Goal: Information Seeking & Learning: Learn about a topic

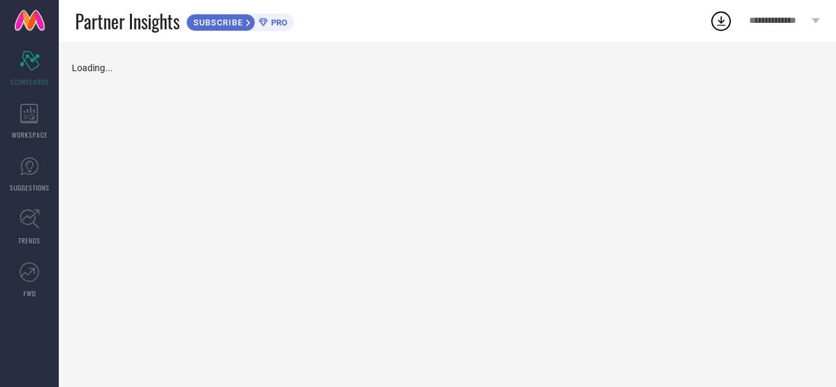
click at [264, 133] on div "Loading..." at bounding box center [448, 215] width 778 height 346
click at [25, 120] on icon at bounding box center [29, 114] width 18 height 20
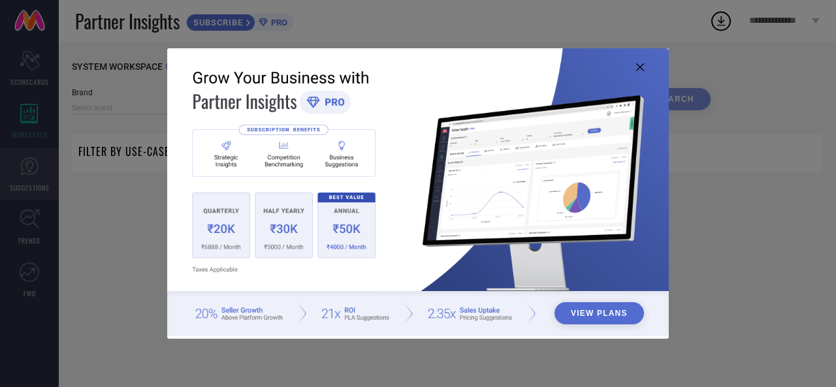
type input "ATORAKUSHON"
type input "All"
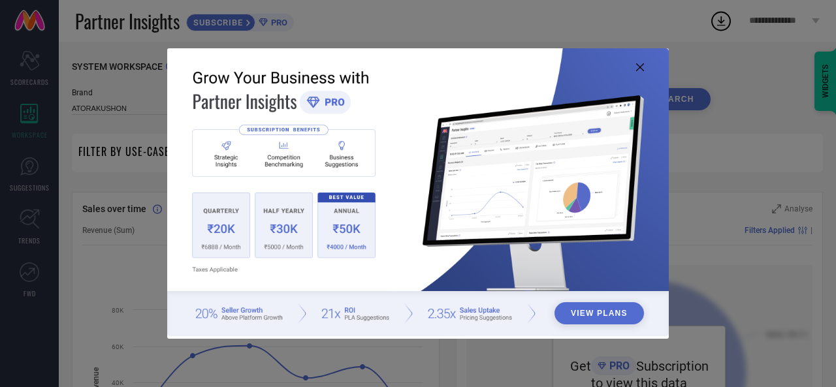
click at [639, 67] on icon at bounding box center [640, 67] width 8 height 8
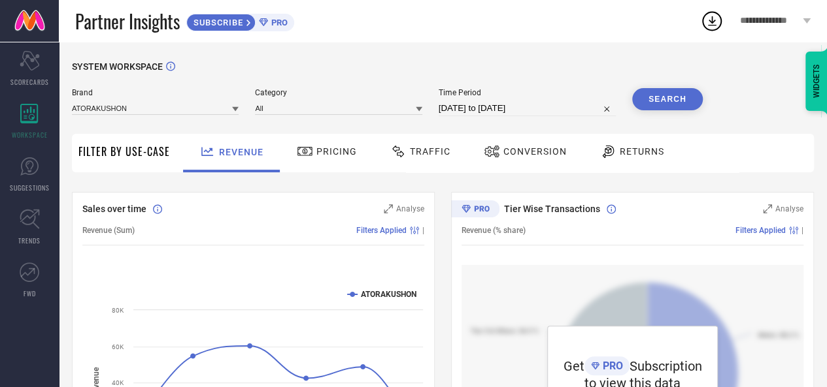
click at [323, 156] on span "Pricing" at bounding box center [336, 151] width 41 height 10
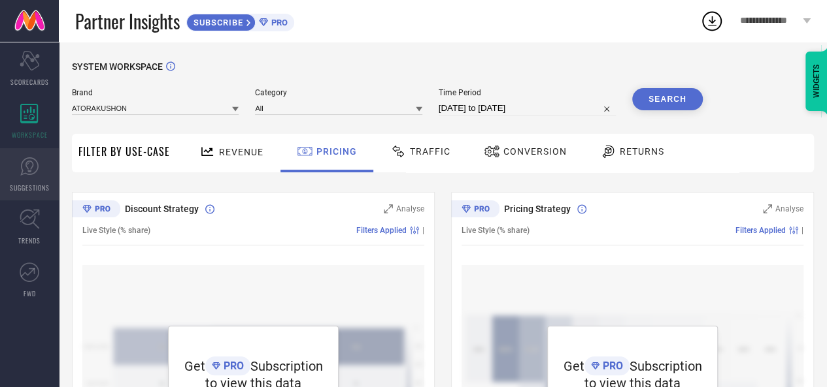
click at [33, 177] on link "SUGGESTIONS" at bounding box center [29, 174] width 59 height 52
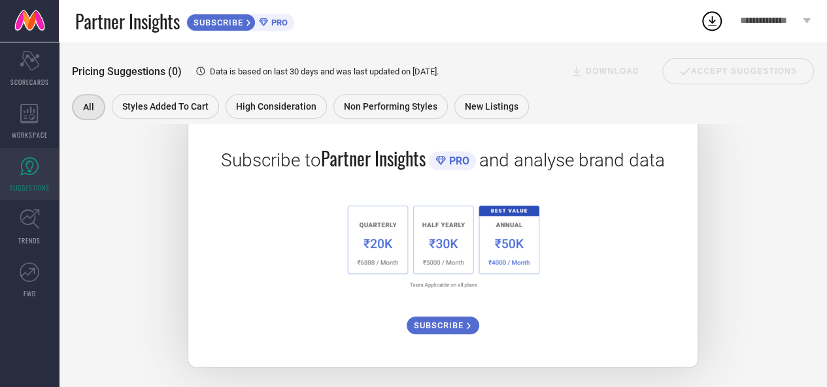
scroll to position [237, 0]
click at [31, 233] on link "TRENDS" at bounding box center [29, 227] width 59 height 52
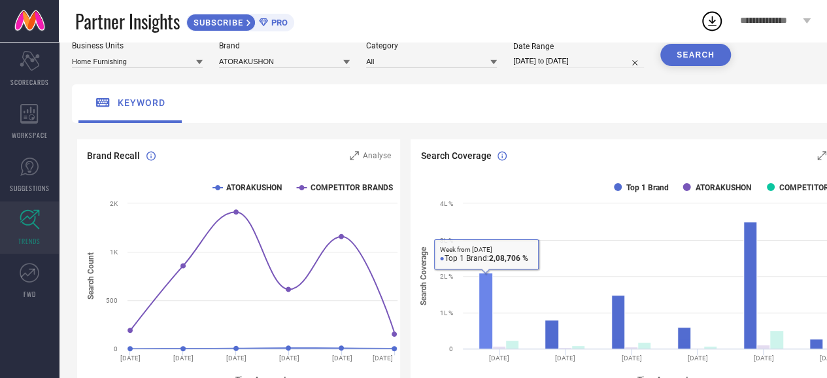
scroll to position [131, 0]
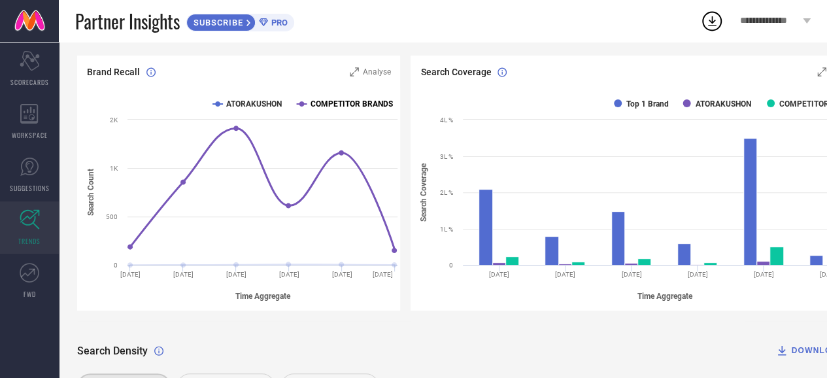
click at [303, 105] on icon at bounding box center [301, 103] width 5 height 5
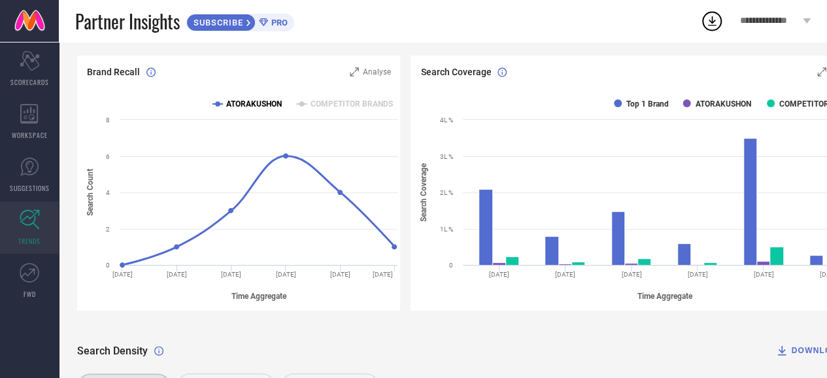
click at [250, 108] on text "ATORAKUSHON" at bounding box center [254, 103] width 56 height 9
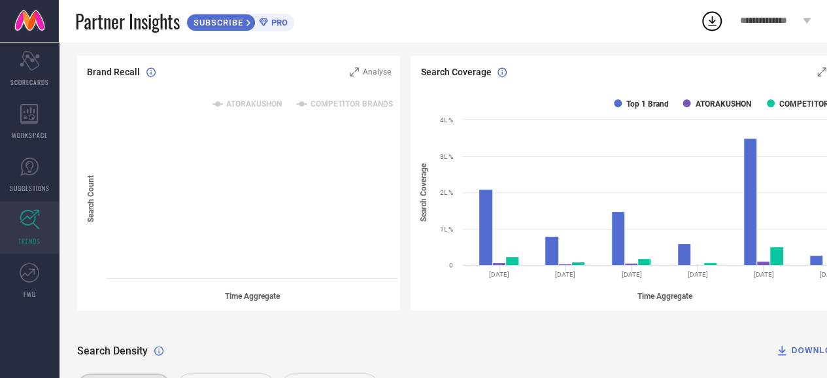
click at [250, 108] on text "ATORAKUSHON" at bounding box center [254, 103] width 56 height 9
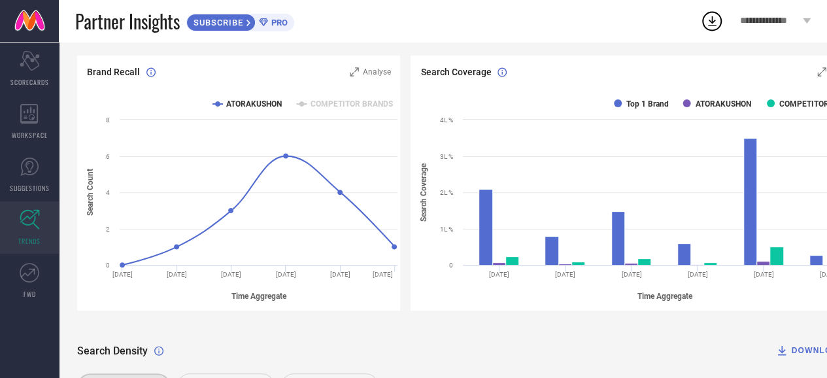
click at [294, 108] on rect at bounding box center [240, 199] width 327 height 222
click at [312, 108] on text "COMPETITOR BRANDS" at bounding box center [351, 103] width 82 height 9
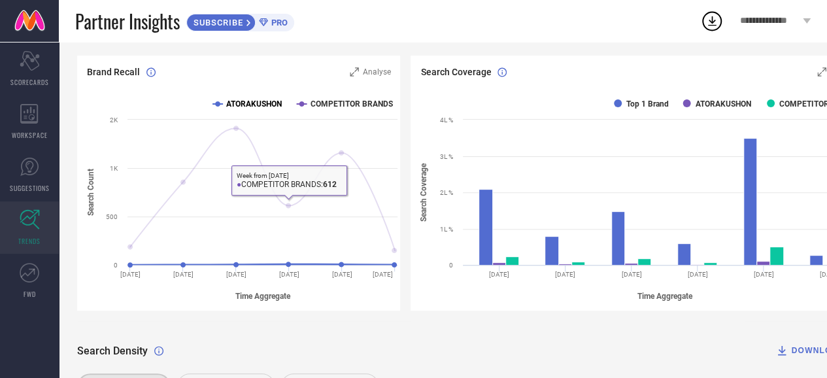
click at [258, 108] on text "ATORAKUSHON" at bounding box center [254, 103] width 56 height 9
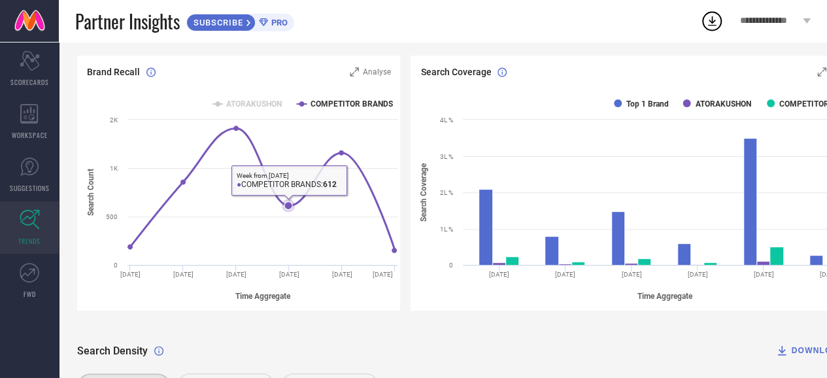
click at [290, 206] on icon at bounding box center [288, 205] width 8 height 8
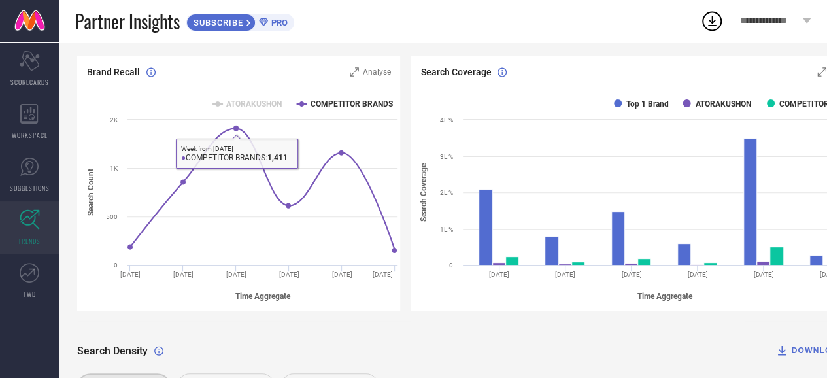
click at [246, 111] on rect at bounding box center [240, 199] width 327 height 222
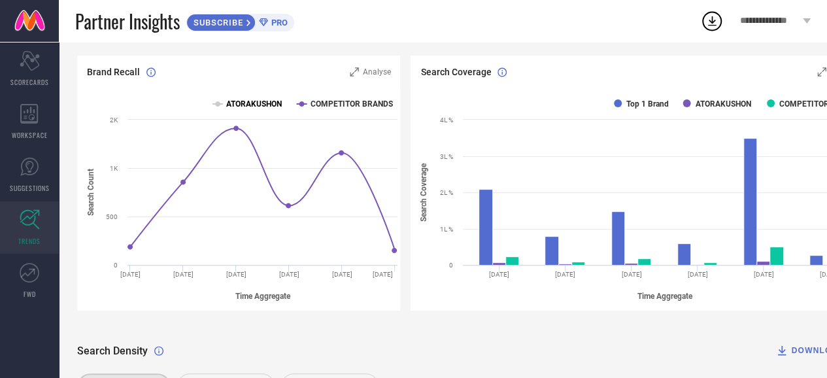
click at [256, 103] on text "ATORAKUSHON" at bounding box center [254, 103] width 56 height 9
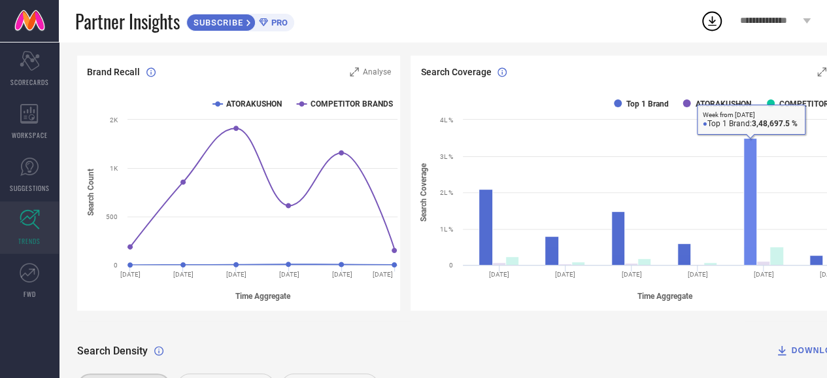
click at [755, 146] on rect at bounding box center [750, 202] width 13 height 127
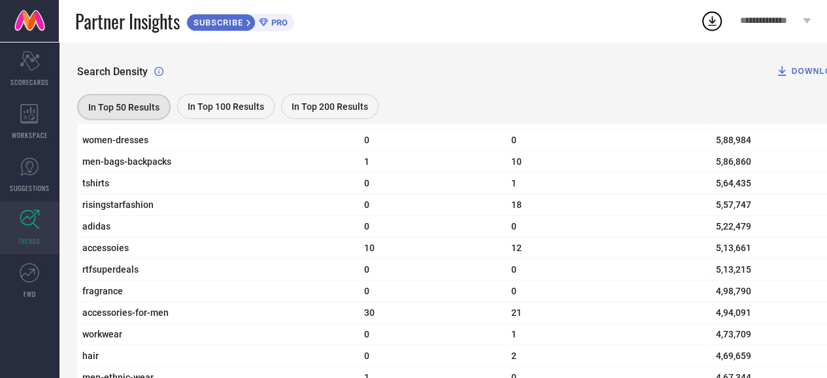
scroll to position [1568, 0]
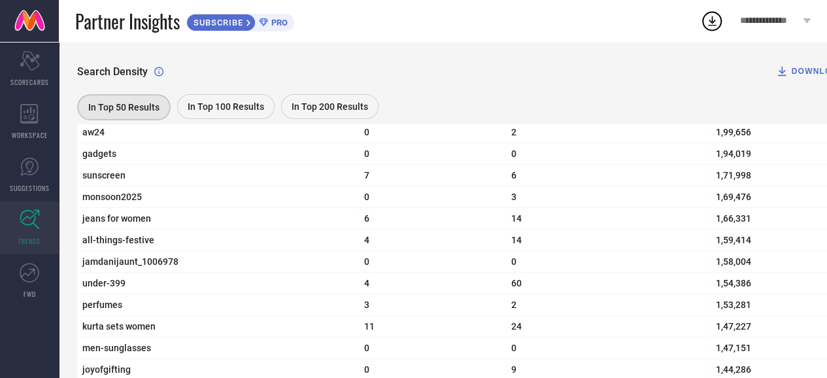
click at [253, 97] on div "In Top 100 Results" at bounding box center [225, 106] width 97 height 25
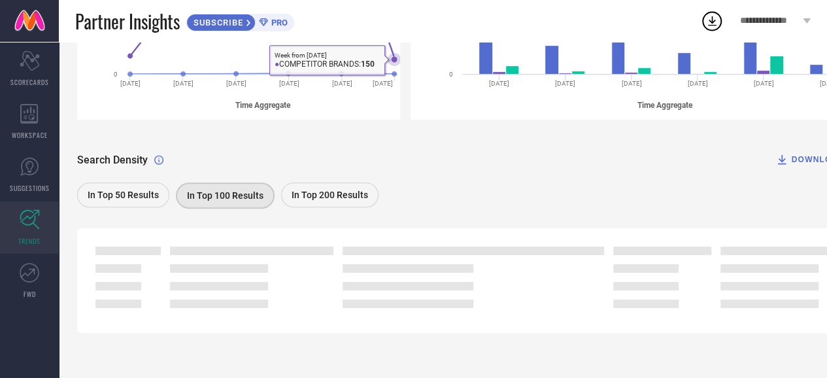
scroll to position [324, 0]
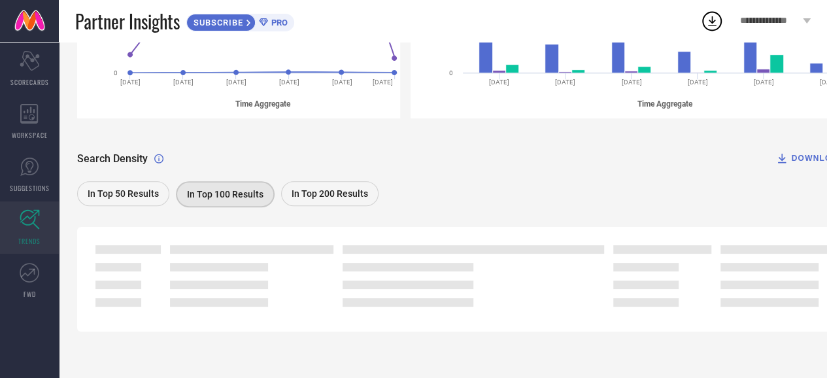
click at [302, 203] on div "In Top 200 Results" at bounding box center [329, 193] width 97 height 25
click at [213, 203] on div "In Top 100 Results" at bounding box center [224, 193] width 97 height 25
click at [134, 193] on span "In Top 50 Results" at bounding box center [123, 193] width 71 height 10
click at [227, 197] on span "In Top 100 Results" at bounding box center [226, 193] width 76 height 10
click at [159, 193] on div "In Top 50 Results" at bounding box center [123, 193] width 92 height 25
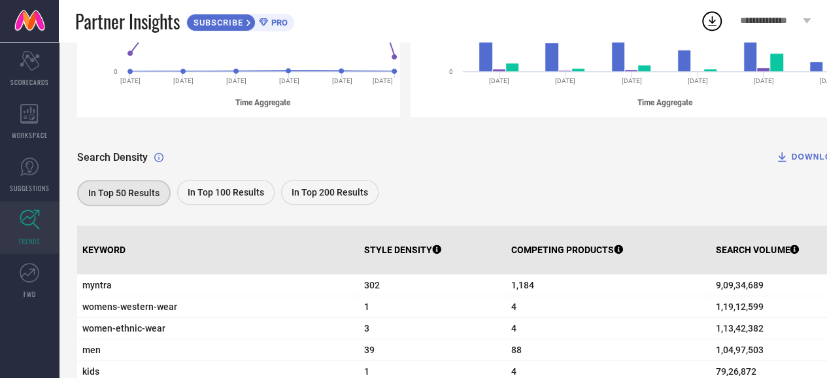
click at [202, 193] on span "In Top 100 Results" at bounding box center [226, 192] width 76 height 10
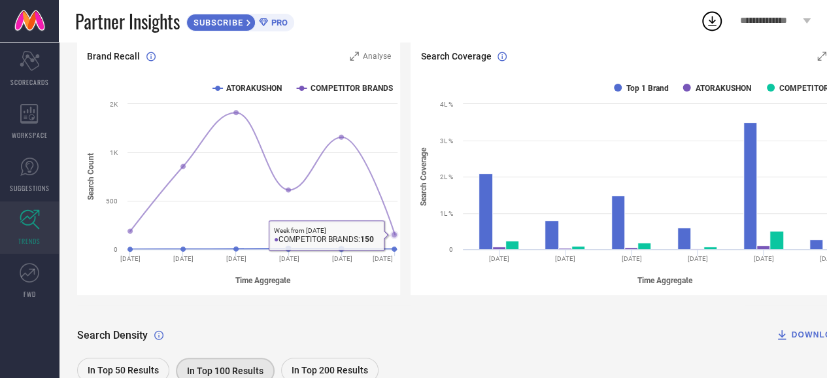
scroll to position [193, 0]
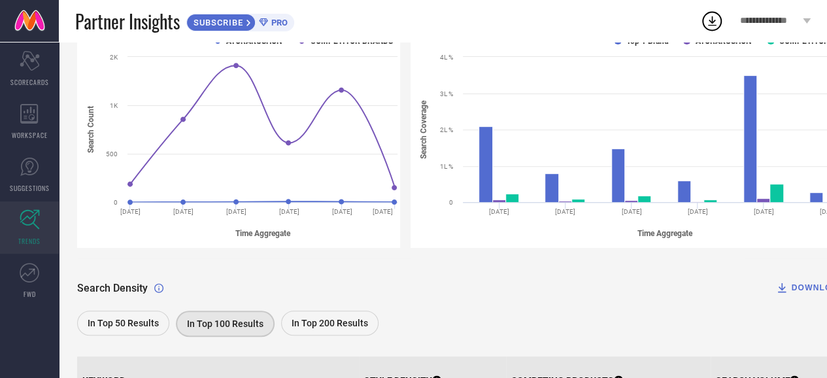
click at [813, 284] on div "DOWNLOAD" at bounding box center [809, 287] width 69 height 13
click at [713, 14] on icon at bounding box center [712, 21] width 24 height 24
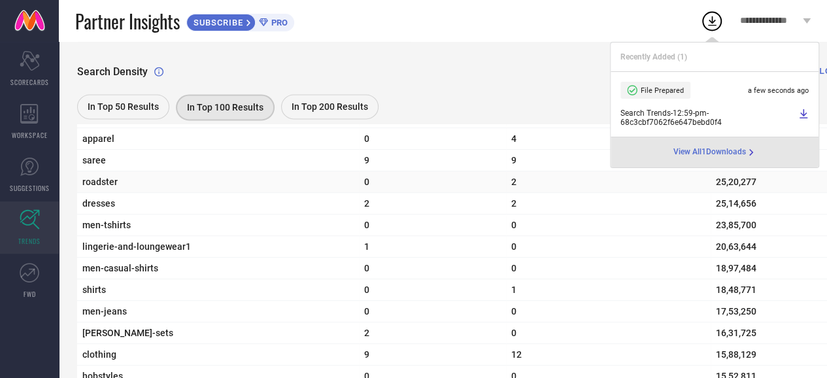
scroll to position [847, 0]
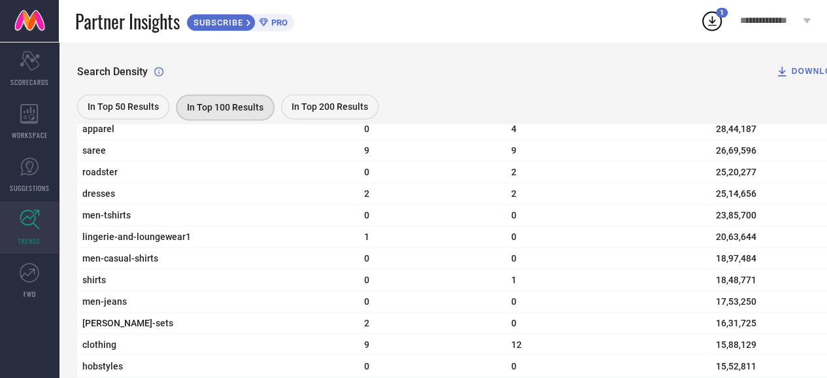
click at [317, 99] on div "In Top 200 Results" at bounding box center [329, 106] width 97 height 25
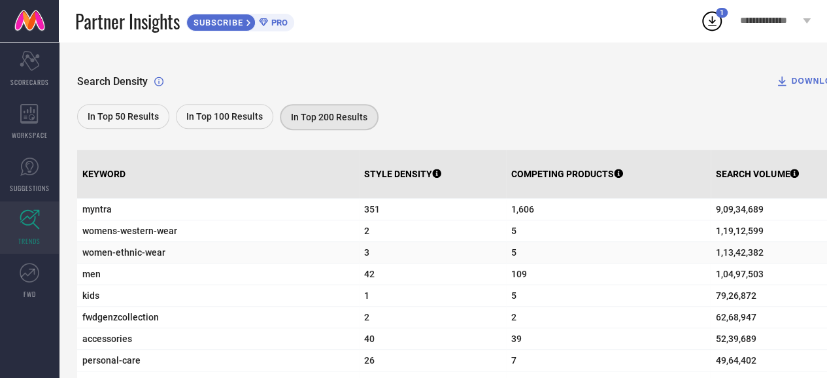
scroll to position [455, 0]
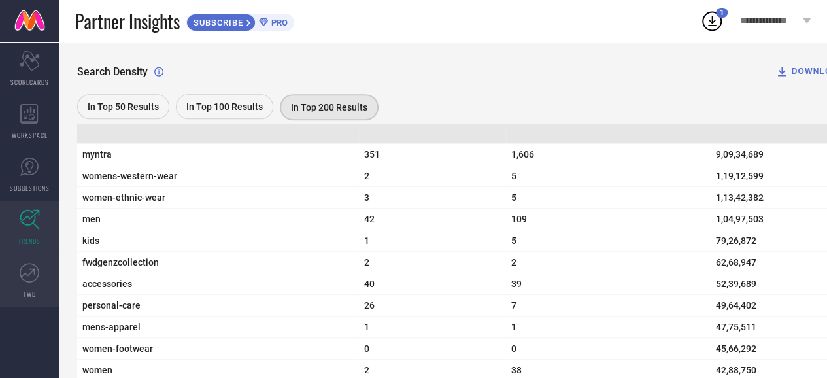
click at [27, 278] on icon at bounding box center [30, 273] width 20 height 20
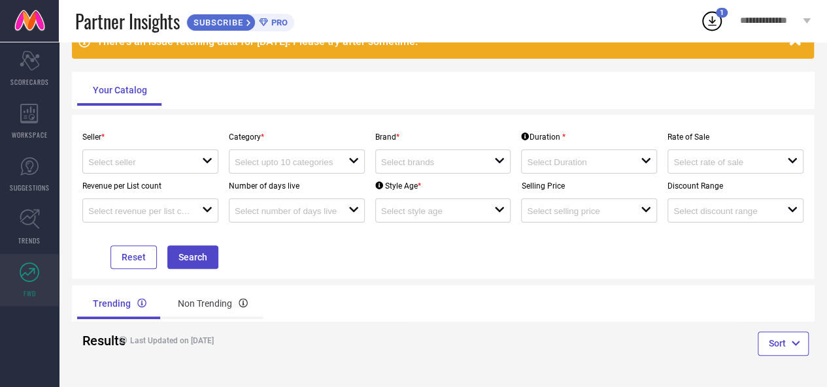
scroll to position [74, 0]
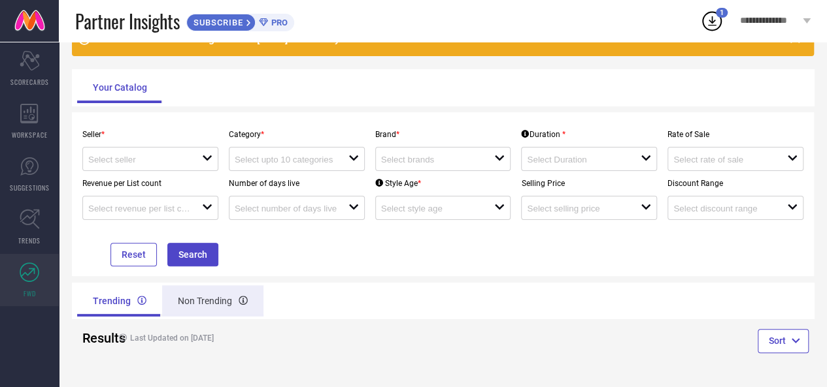
click at [196, 306] on div "Non Trending" at bounding box center [212, 301] width 101 height 31
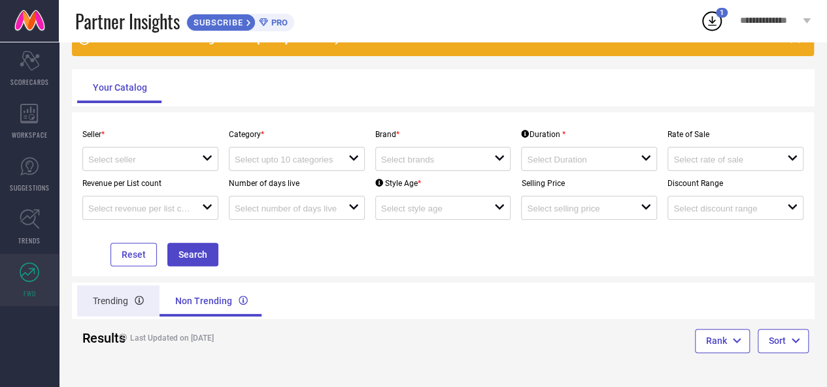
click at [122, 309] on div "Trending" at bounding box center [118, 301] width 82 height 31
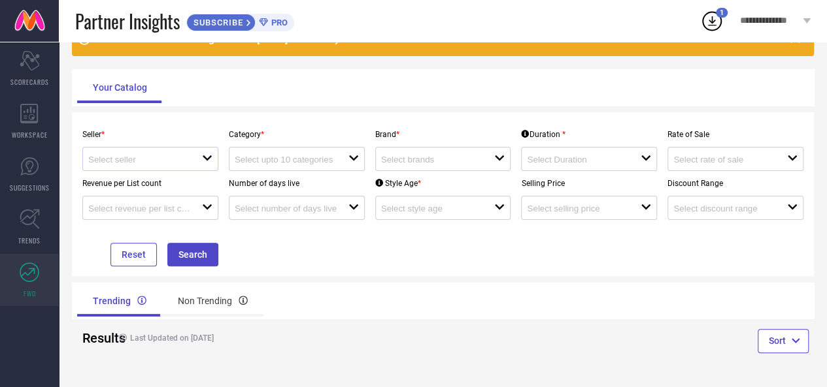
click at [182, 154] on div at bounding box center [145, 159] width 114 height 12
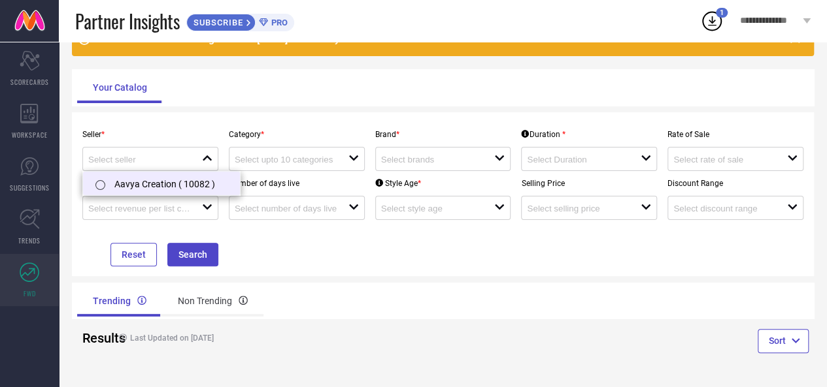
click at [156, 185] on li "Aavya Creation ( 10082 )" at bounding box center [161, 184] width 157 height 24
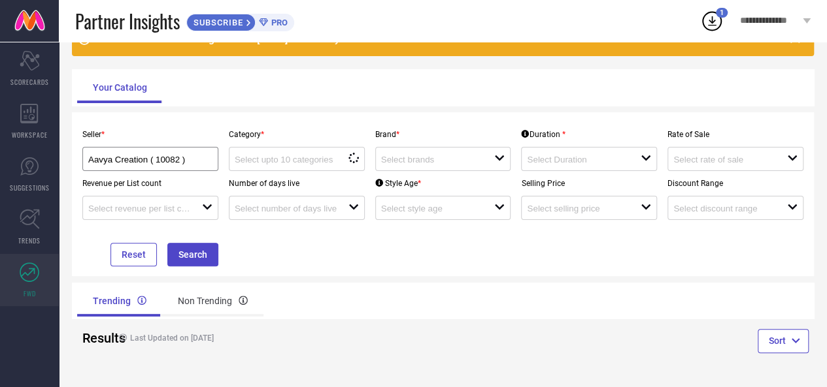
type input "Aavya Creation ( 10082 )"
click at [319, 158] on input at bounding box center [286, 160] width 102 height 10
click at [275, 161] on input "organizer" at bounding box center [285, 160] width 101 height 10
type input "organizer"
click at [293, 116] on div "Seller * Aavya Creation ( 10082 ) Category * organizer close reset Brand * open…" at bounding box center [443, 194] width 742 height 164
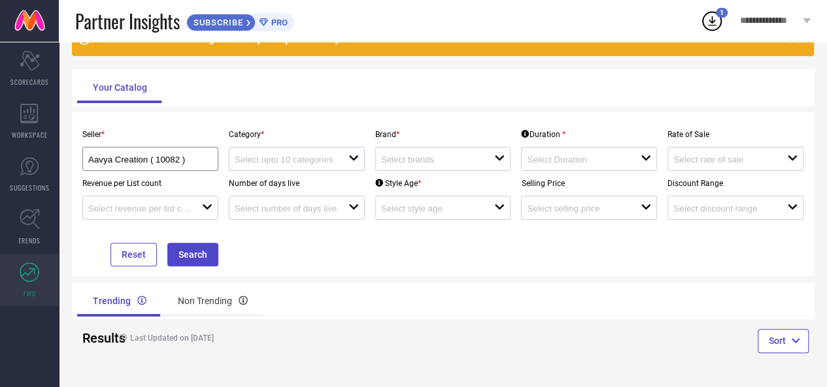
click at [353, 159] on icon at bounding box center [353, 158] width 10 height 8
click at [353, 159] on icon "close" at bounding box center [353, 158] width 15 height 15
click at [320, 156] on input at bounding box center [286, 160] width 102 height 10
click at [480, 163] on input at bounding box center [432, 160] width 102 height 10
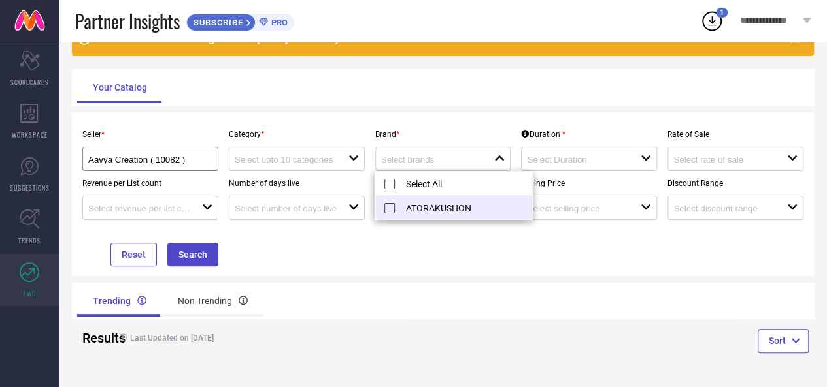
click at [446, 212] on li "ATORAKUSHON" at bounding box center [453, 208] width 157 height 24
type input "ATORAKUSHON"
click at [453, 266] on div "Seller * Aavya Creation ( 10082 ) Category * open Brand * ATORAKUSHON reset Dur…" at bounding box center [442, 194] width 731 height 144
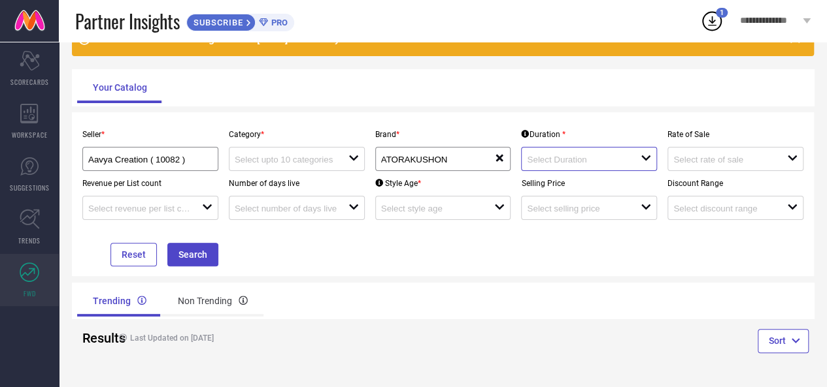
click at [544, 165] on input at bounding box center [578, 160] width 102 height 10
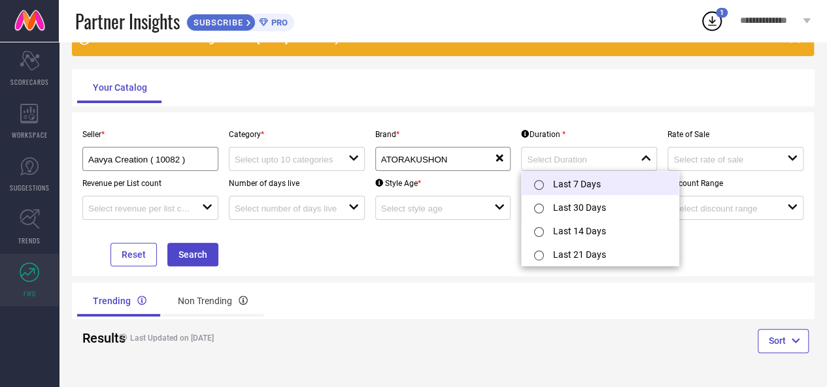
click at [597, 188] on li "Last 7 Days" at bounding box center [599, 184] width 157 height 24
type input "Last 7 Days"
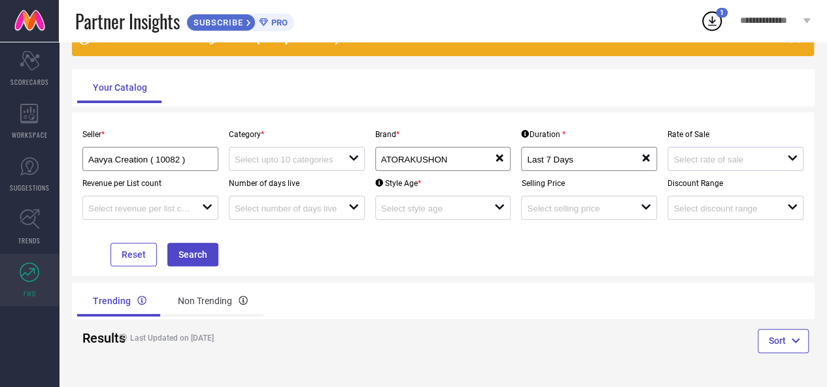
click at [685, 167] on div "open" at bounding box center [735, 159] width 136 height 24
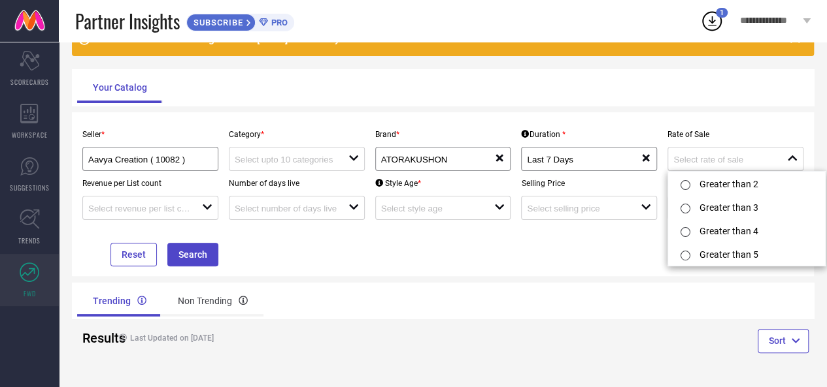
click at [597, 244] on div "Seller * Aavya Creation ( 10082 ) Category * open Brand * ATORAKUSHON reset Dur…" at bounding box center [442, 194] width 731 height 144
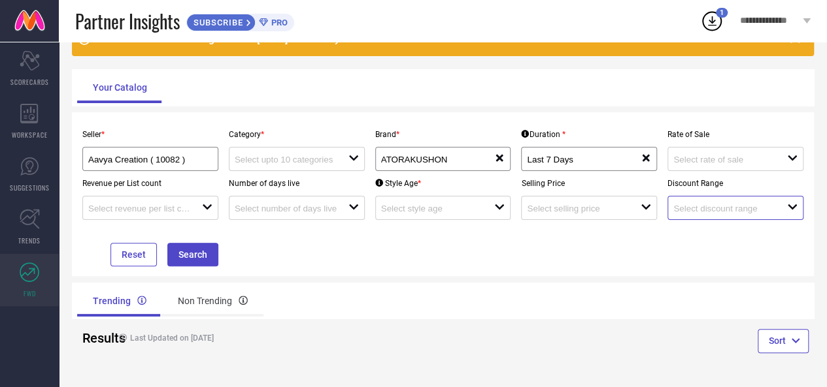
click at [732, 208] on input at bounding box center [724, 209] width 102 height 10
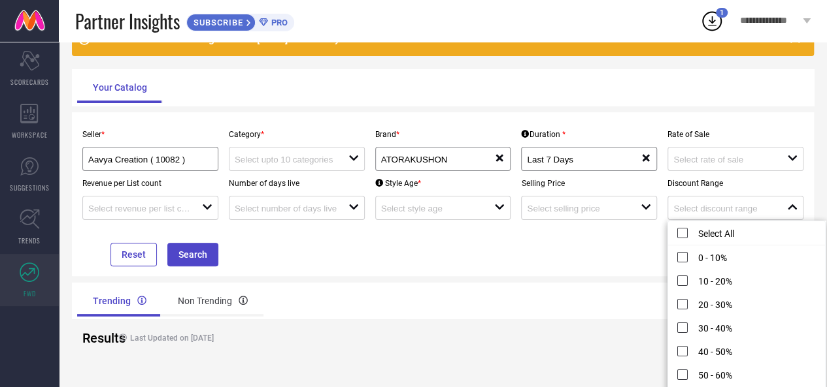
click at [592, 243] on div "Seller * Aavya Creation ( 10082 ) Category * open Brand * ATORAKUSHON reset Dur…" at bounding box center [442, 194] width 731 height 144
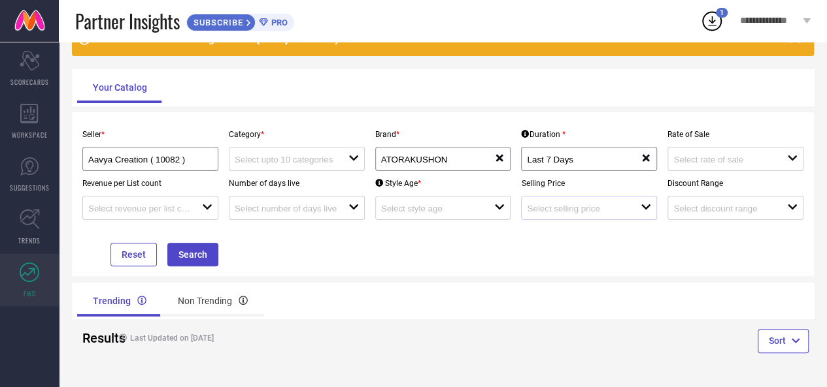
click at [587, 214] on div at bounding box center [584, 208] width 114 height 12
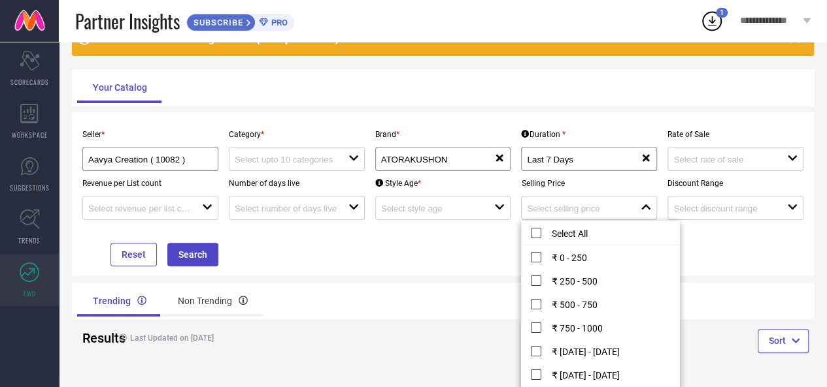
click at [407, 259] on div "Seller * Aavya Creation ( 10082 ) Category * open Brand * ATORAKUSHON reset Dur…" at bounding box center [442, 194] width 731 height 144
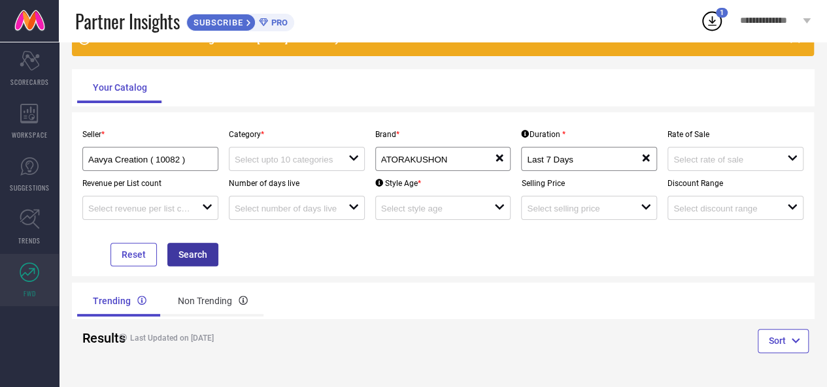
click at [193, 256] on button "Search" at bounding box center [192, 255] width 51 height 24
click at [200, 214] on div at bounding box center [145, 208] width 114 height 12
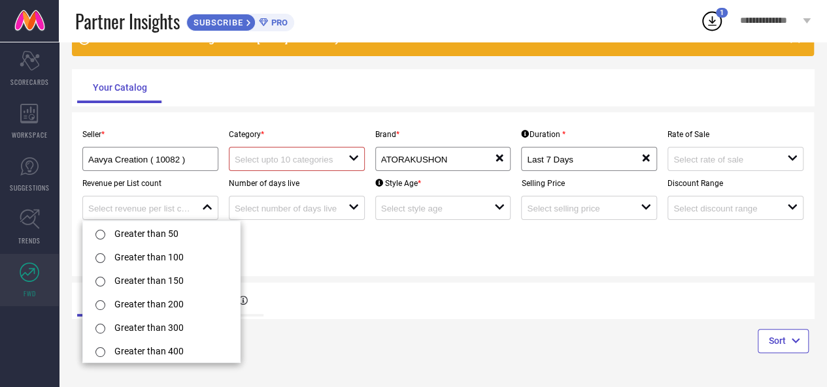
click at [346, 254] on div "Seller * Aavya Creation ( 10082 ) Category * open Brand * ATORAKUSHON reset Dur…" at bounding box center [442, 194] width 731 height 144
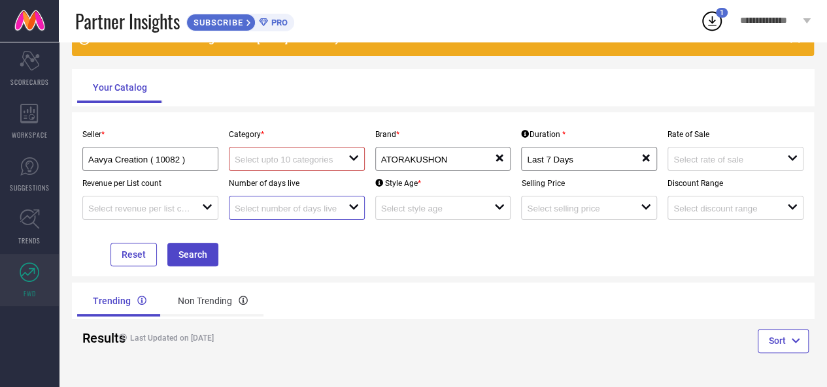
click at [303, 212] on input at bounding box center [286, 209] width 102 height 10
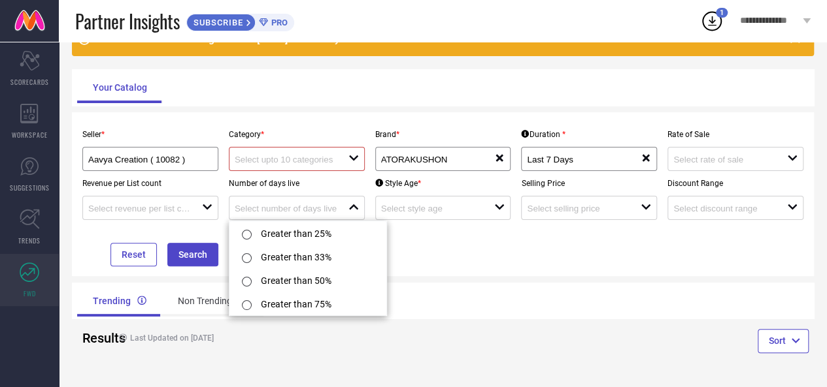
drag, startPoint x: 479, startPoint y: 266, endPoint x: 348, endPoint y: 246, distance: 132.1
click at [479, 265] on div "Seller * Aavya Creation ( 10082 ) Category * open Brand * ATORAKUSHON reset Dur…" at bounding box center [442, 194] width 731 height 144
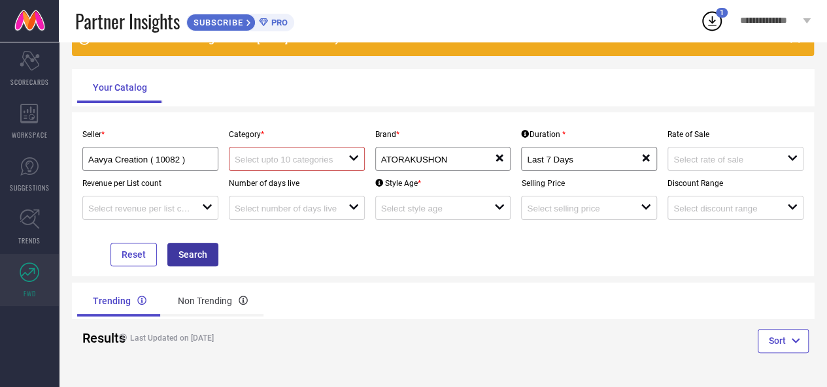
click at [196, 257] on button "Search" at bounding box center [192, 255] width 51 height 24
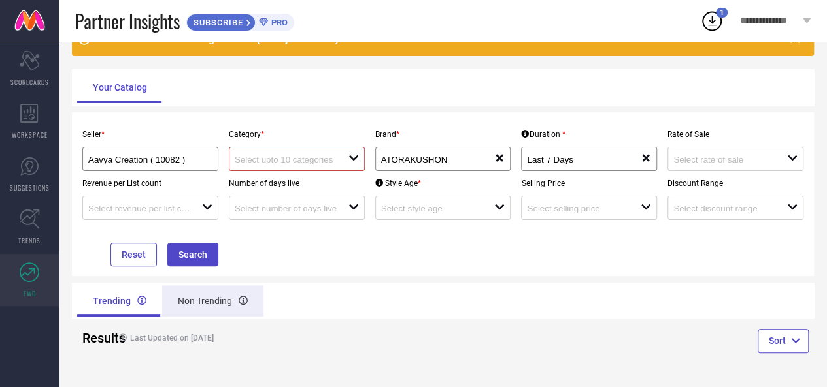
click at [201, 299] on div "Non Trending" at bounding box center [212, 301] width 101 height 31
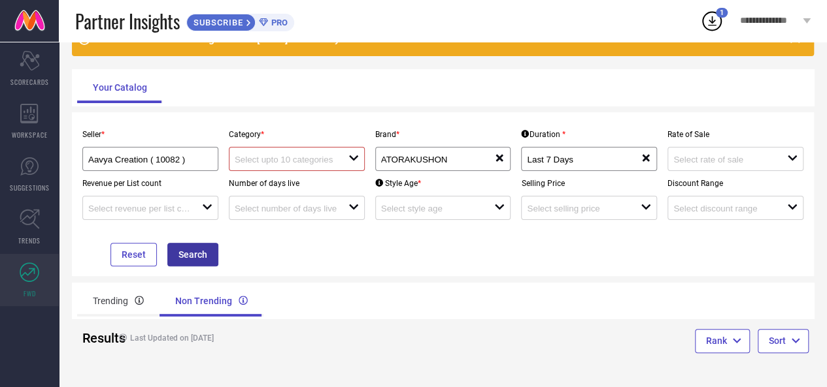
click at [196, 265] on button "Search" at bounding box center [192, 255] width 51 height 24
click at [196, 262] on button "Search" at bounding box center [192, 255] width 51 height 24
click at [282, 152] on div "open" at bounding box center [297, 159] width 136 height 24
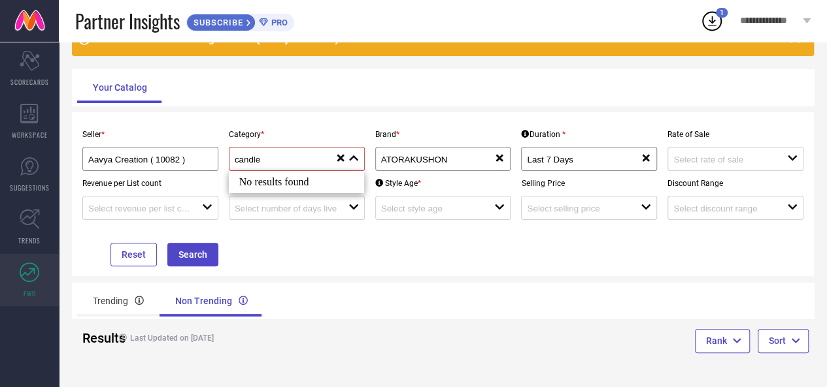
type input "candle"
click at [439, 223] on div "Seller * Aavya Creation ( 10082 ) Category * candle close reset Brand * ATORAKU…" at bounding box center [442, 194] width 731 height 144
click at [447, 215] on div "open" at bounding box center [443, 208] width 136 height 24
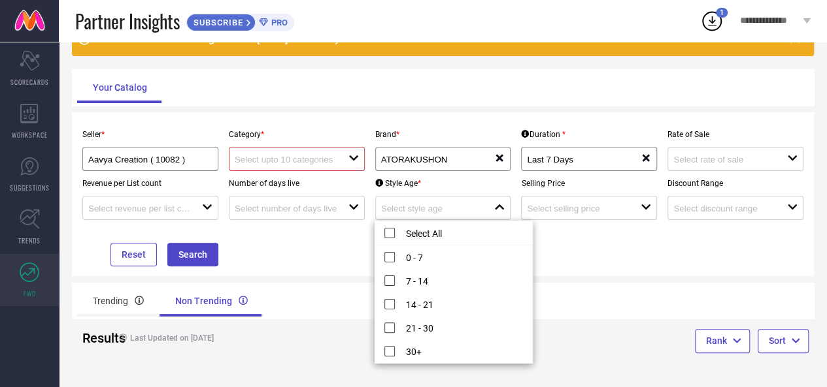
click at [590, 258] on div "Seller * Aavya Creation ( 10082 ) Category * open Brand * ATORAKUSHON reset Dur…" at bounding box center [442, 194] width 731 height 144
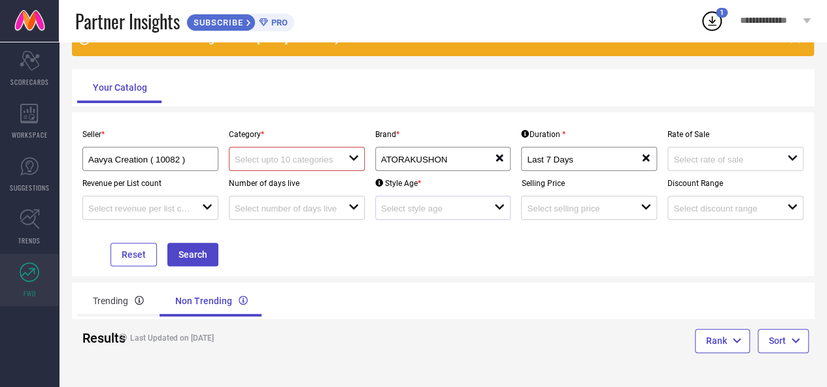
click at [427, 217] on div "open" at bounding box center [443, 208] width 136 height 24
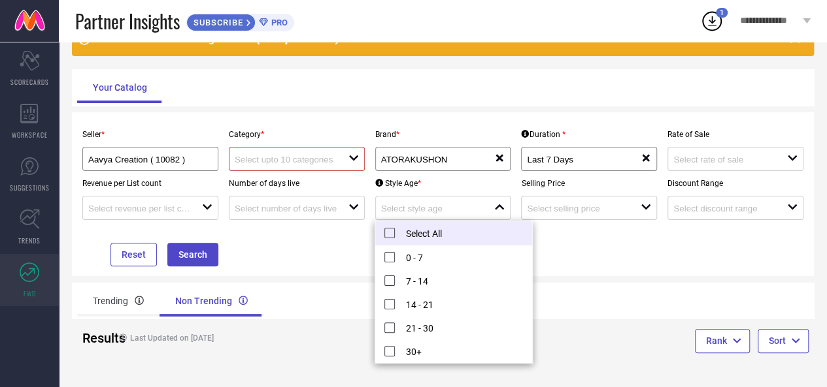
click at [422, 240] on li "Select All" at bounding box center [453, 233] width 157 height 24
type input "0 - 7, + 4 more"
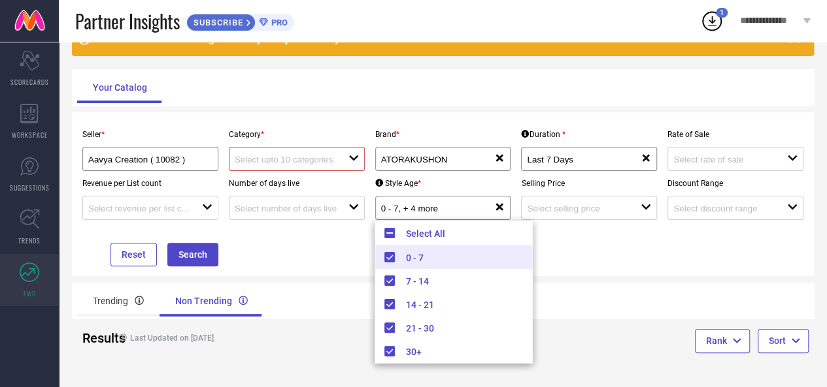
click at [591, 258] on div "Seller * Aavya Creation ( 10082 ) Category * open Brand * ATORAKUSHON reset Dur…" at bounding box center [442, 194] width 731 height 144
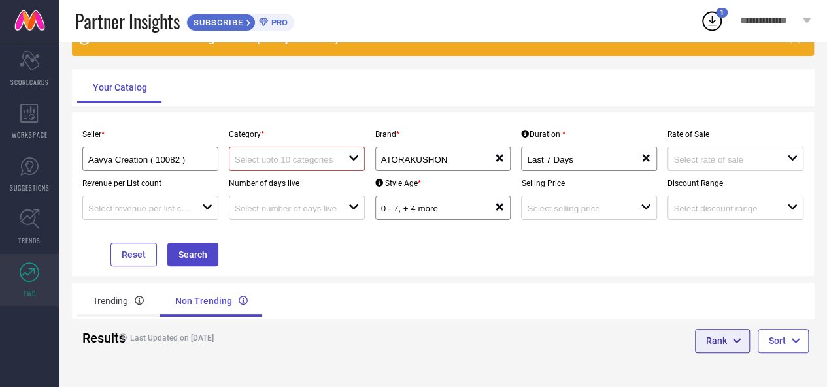
click at [748, 336] on button "Rank" at bounding box center [722, 341] width 55 height 24
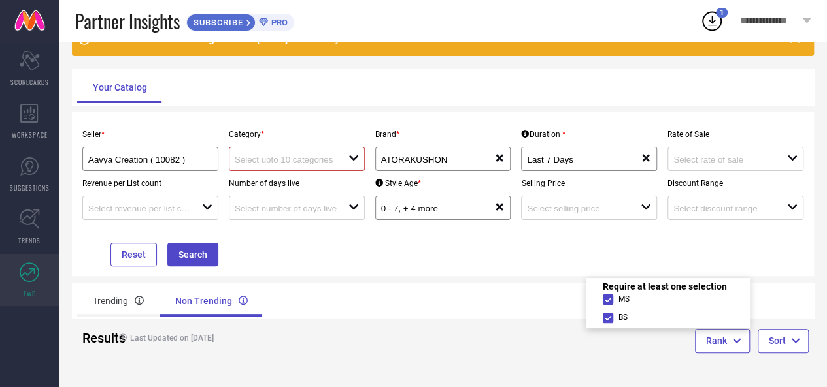
click at [774, 313] on div "Trending Non Trending" at bounding box center [443, 301] width 742 height 37
click at [773, 353] on div "Sort" at bounding box center [782, 342] width 51 height 27
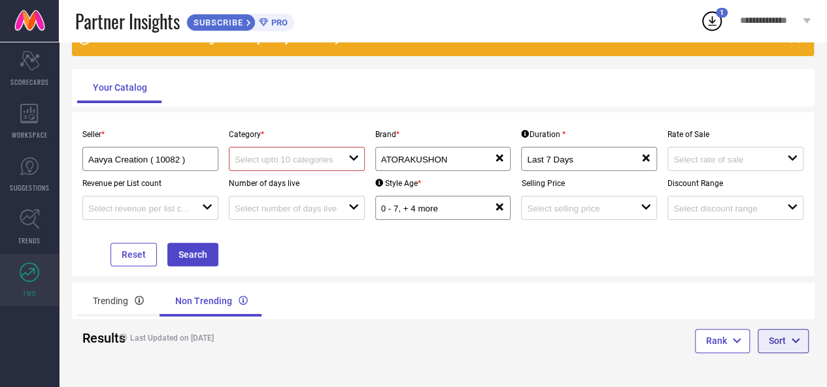
click at [785, 347] on span "button" at bounding box center [792, 342] width 14 height 12
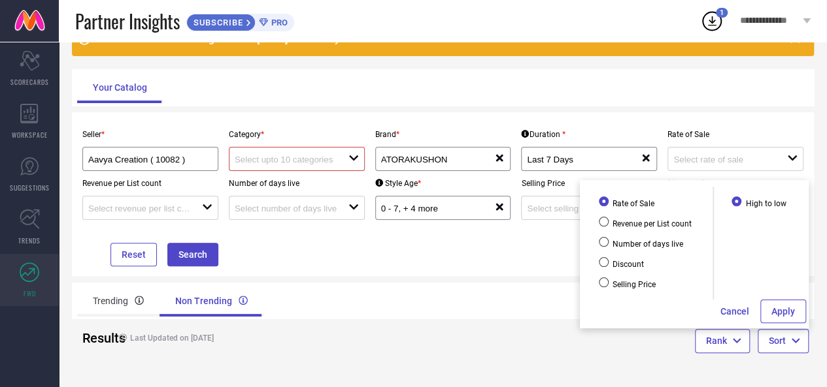
click at [485, 301] on div "Trending Non Trending" at bounding box center [443, 301] width 742 height 37
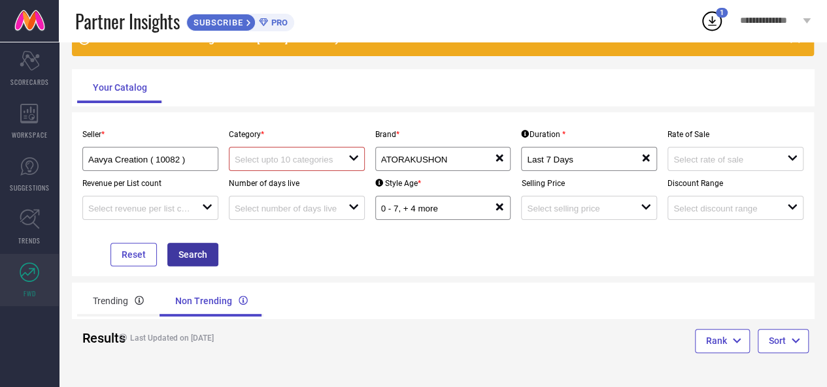
click at [195, 254] on button "Search" at bounding box center [192, 255] width 51 height 24
click at [120, 303] on div "Trending" at bounding box center [118, 301] width 82 height 31
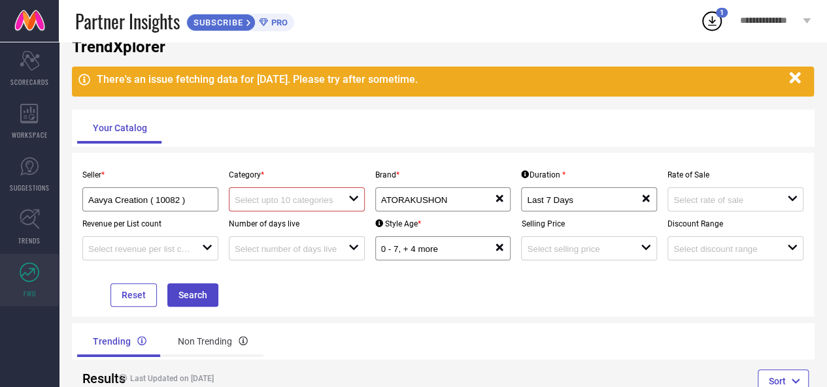
scroll to position [0, 0]
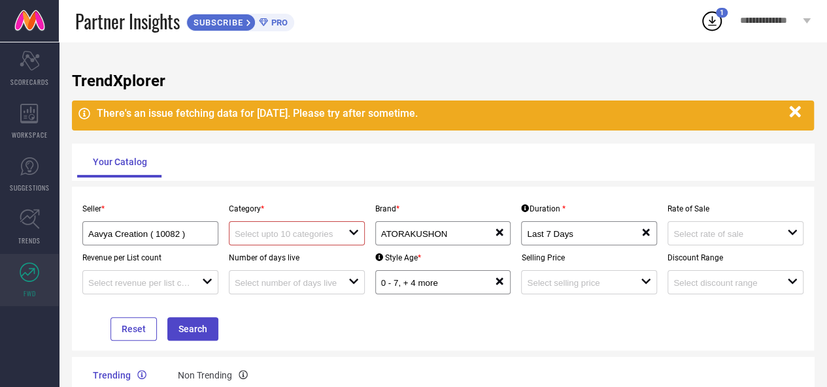
click at [793, 110] on icon "button" at bounding box center [794, 111] width 11 height 11
